Goal: Task Accomplishment & Management: Use online tool/utility

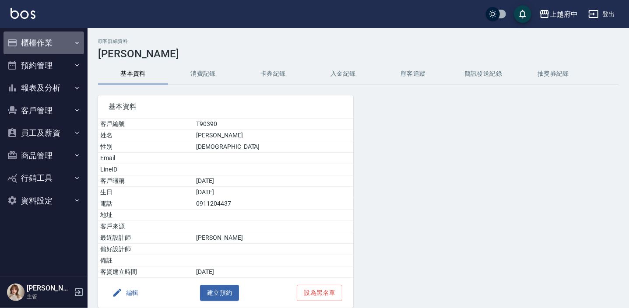
click at [46, 39] on button "櫃檯作業" at bounding box center [44, 43] width 81 height 23
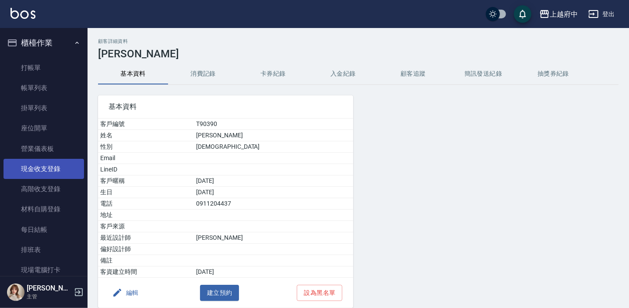
click at [60, 177] on link "現金收支登錄" at bounding box center [44, 169] width 81 height 20
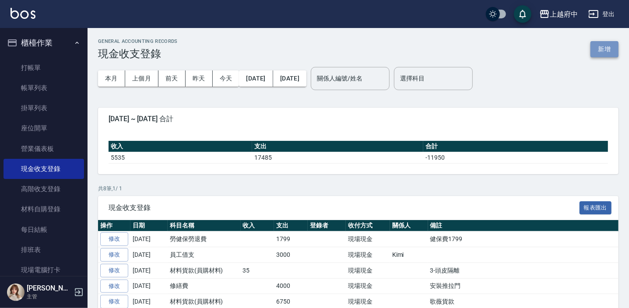
click at [602, 53] on button "新增" at bounding box center [605, 49] width 28 height 16
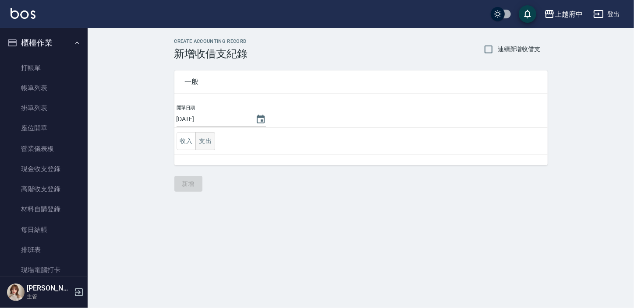
click at [205, 140] on button "支出" at bounding box center [205, 141] width 20 height 18
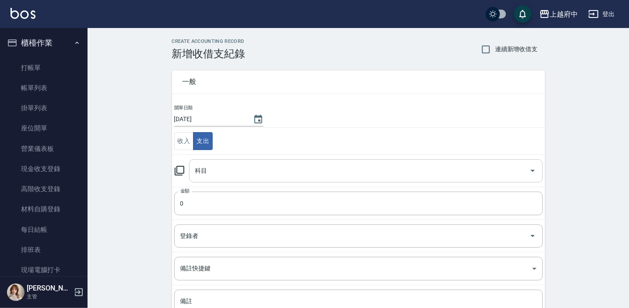
click at [232, 162] on div "科目" at bounding box center [366, 170] width 354 height 23
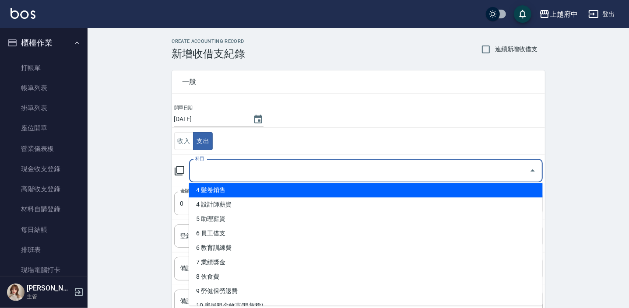
scroll to position [79, 0]
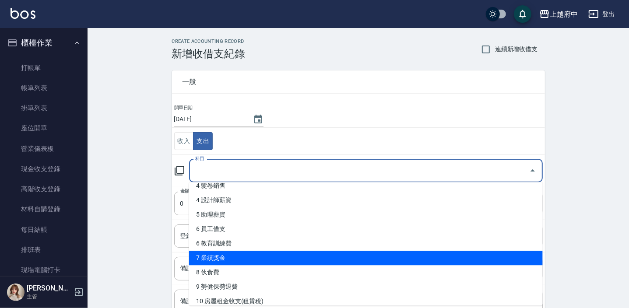
click at [235, 254] on li "7 業績獎金" at bounding box center [366, 258] width 354 height 14
type input "7 業績獎金"
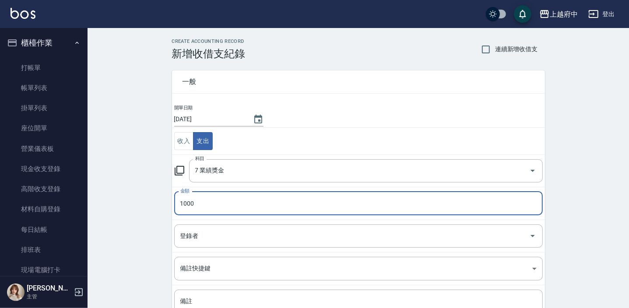
scroll to position [39, 0]
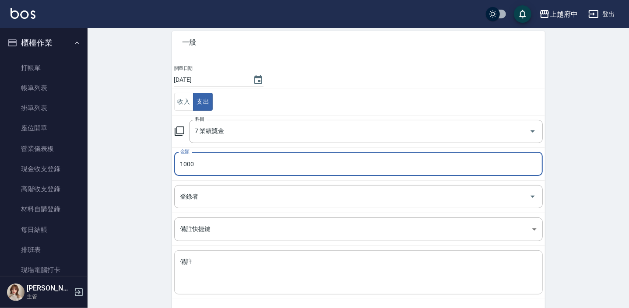
type input "1000"
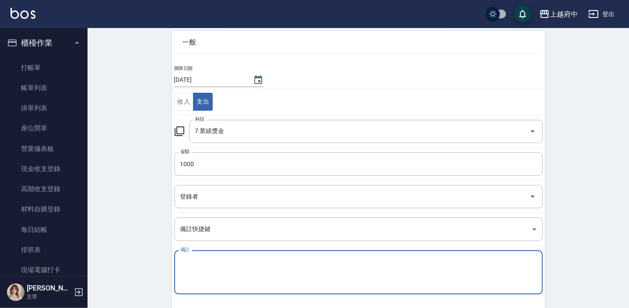
click at [218, 275] on textarea "備註" at bounding box center [358, 273] width 356 height 30
type textarea "20-業績獎金"
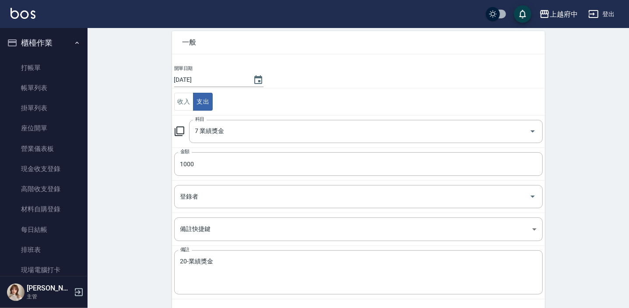
click at [150, 240] on div "CREATE ACCOUNTING RECORD 新增收借支紀錄 連續新增收借支 一般 開單日期 [DATE] 收入 支出 科目 7 業績獎金 科目 金額 1…" at bounding box center [359, 168] width 542 height 359
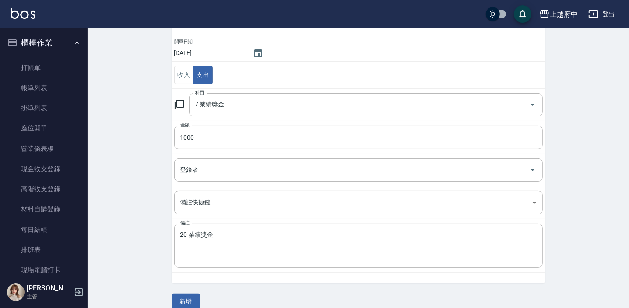
scroll to position [78, 0]
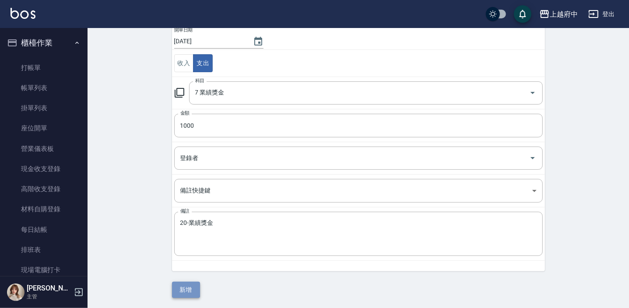
click at [191, 293] on button "新增" at bounding box center [186, 290] width 28 height 16
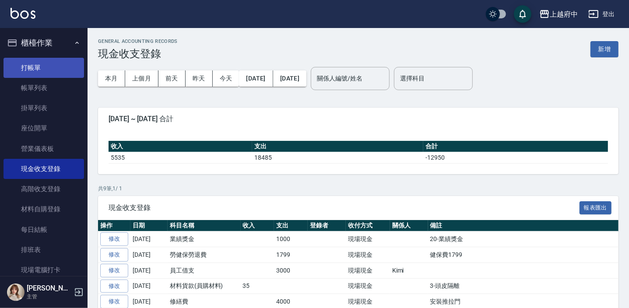
click at [28, 64] on link "打帳單" at bounding box center [44, 68] width 81 height 20
